Goal: Find specific page/section: Find specific page/section

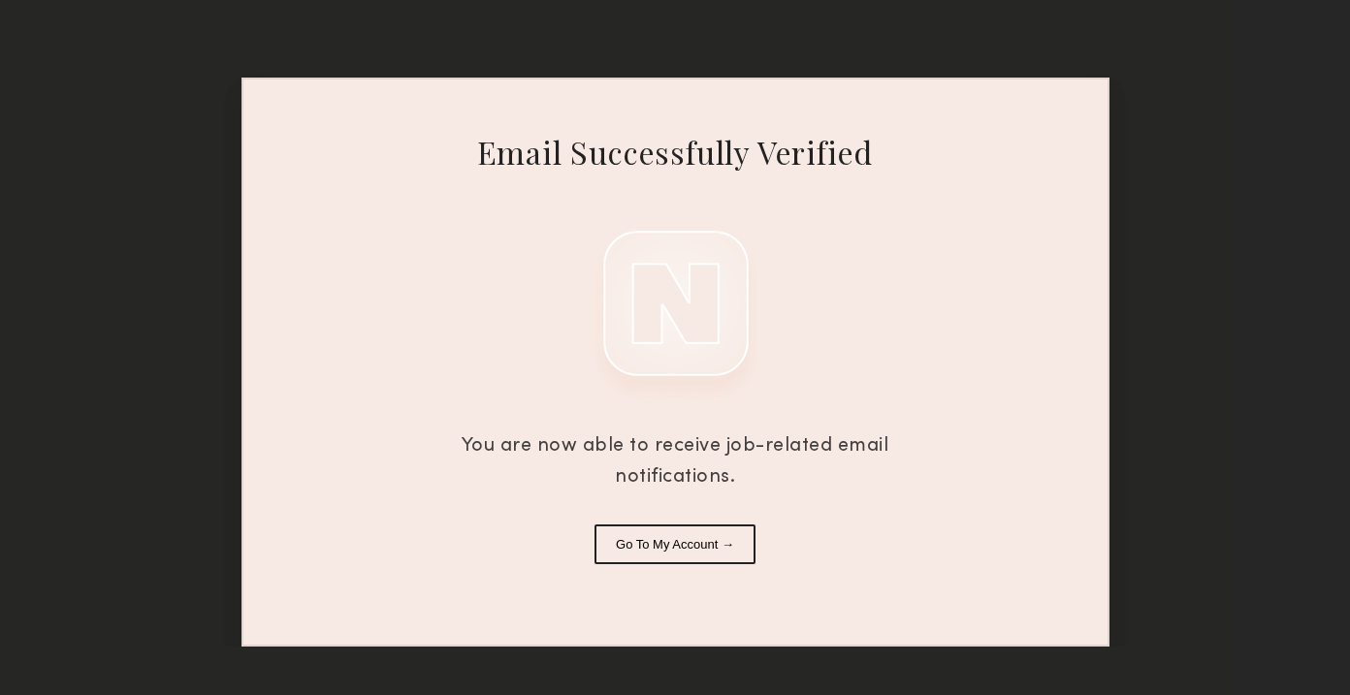
click at [701, 552] on button "Go To My Account →" at bounding box center [675, 545] width 161 height 40
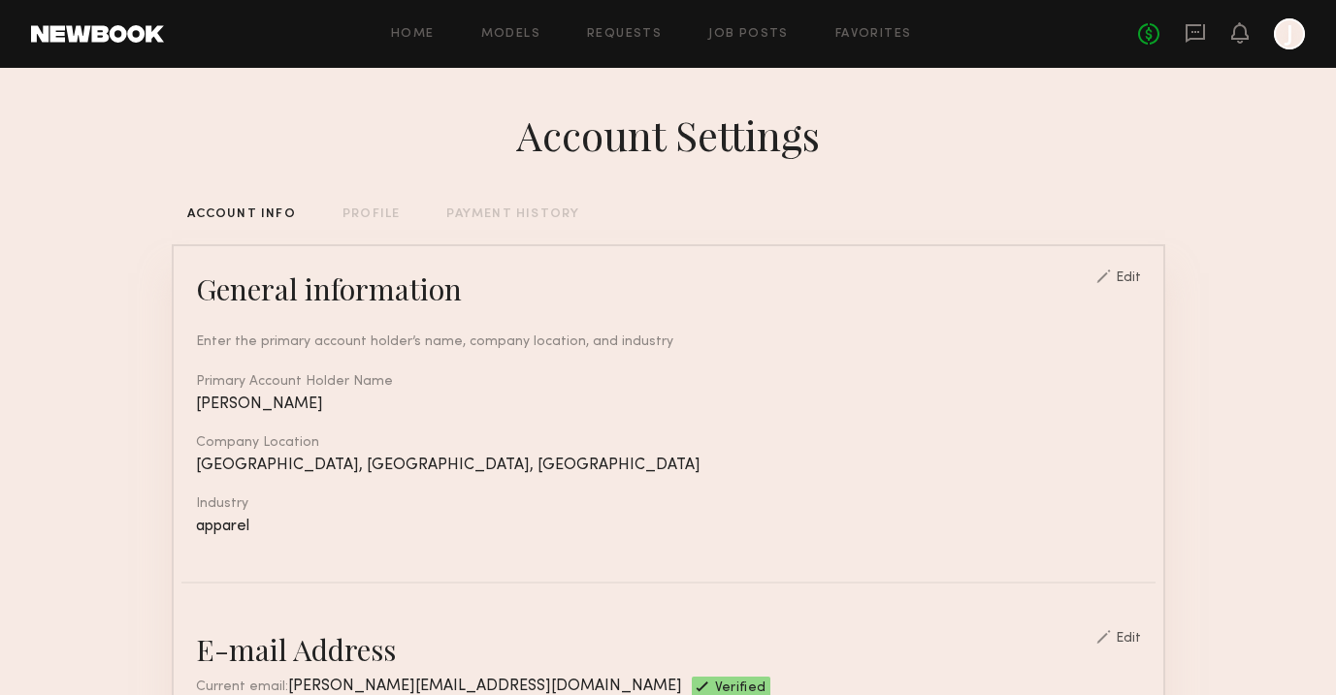
click at [1207, 20] on div "No fees up to $5,000 J" at bounding box center [1221, 33] width 167 height 31
click at [1195, 29] on icon at bounding box center [1194, 32] width 21 height 21
